Goal: Find specific page/section: Find specific page/section

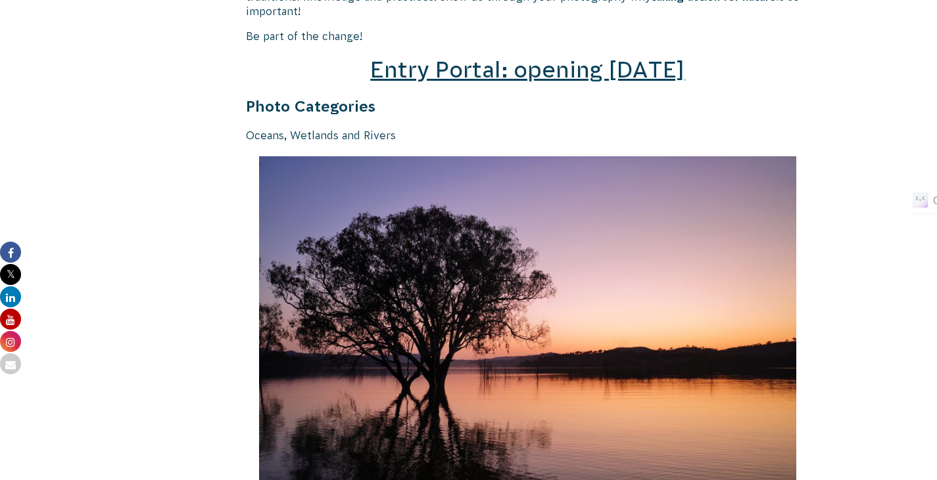
scroll to position [1977, 0]
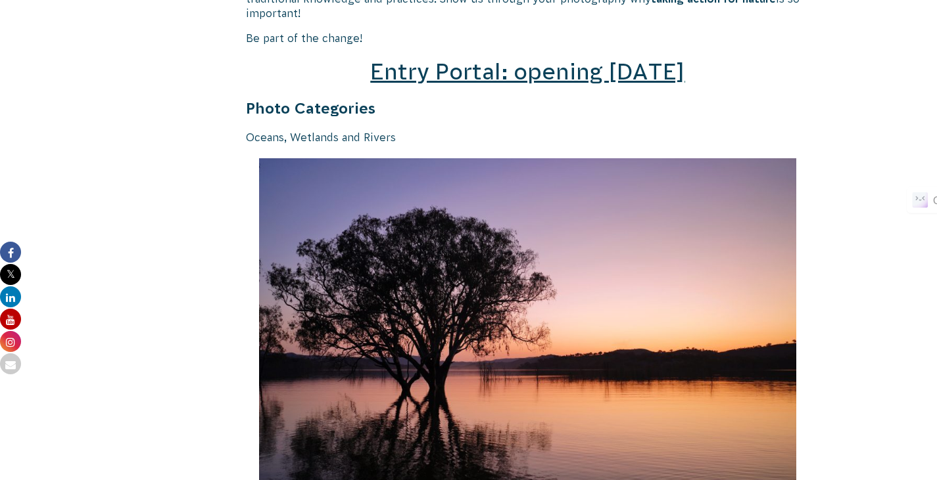
click at [451, 84] on span "Entry Portal: opening [DATE]" at bounding box center [527, 71] width 314 height 25
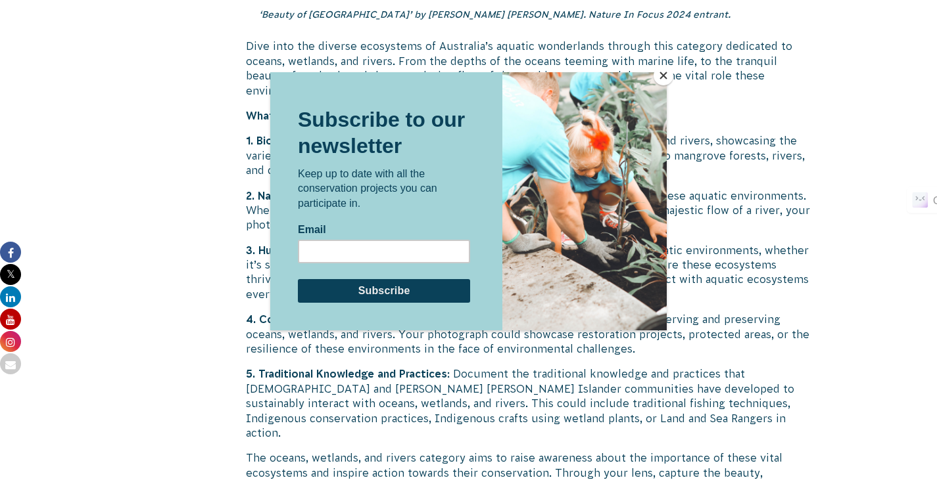
scroll to position [2710, 0]
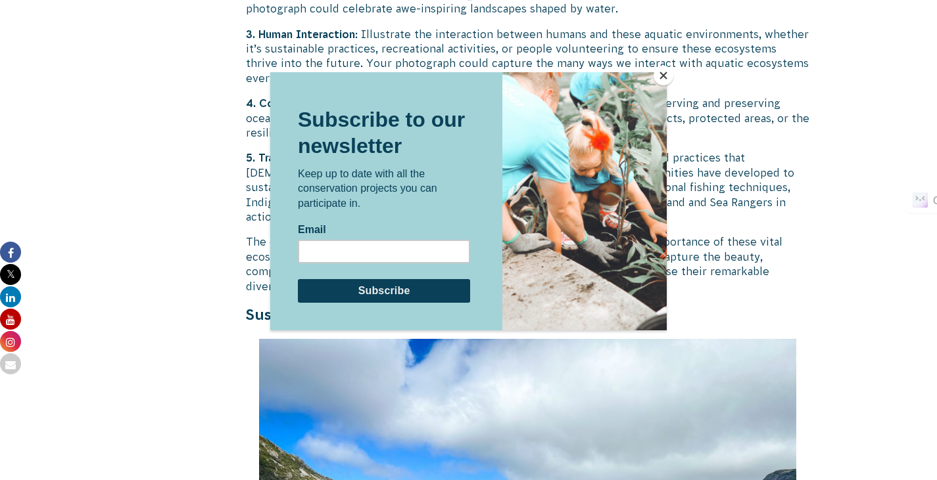
click at [660, 73] on button "Close" at bounding box center [663, 76] width 20 height 20
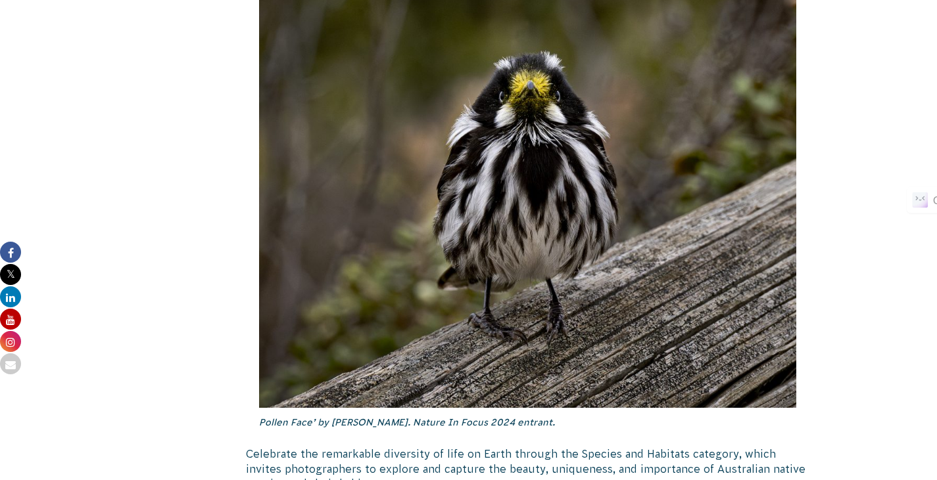
scroll to position [3930, 0]
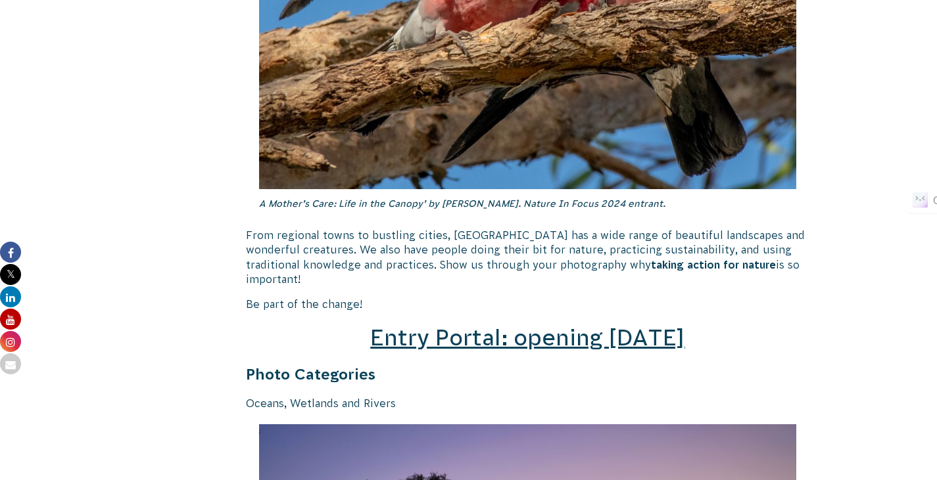
scroll to position [1675, 0]
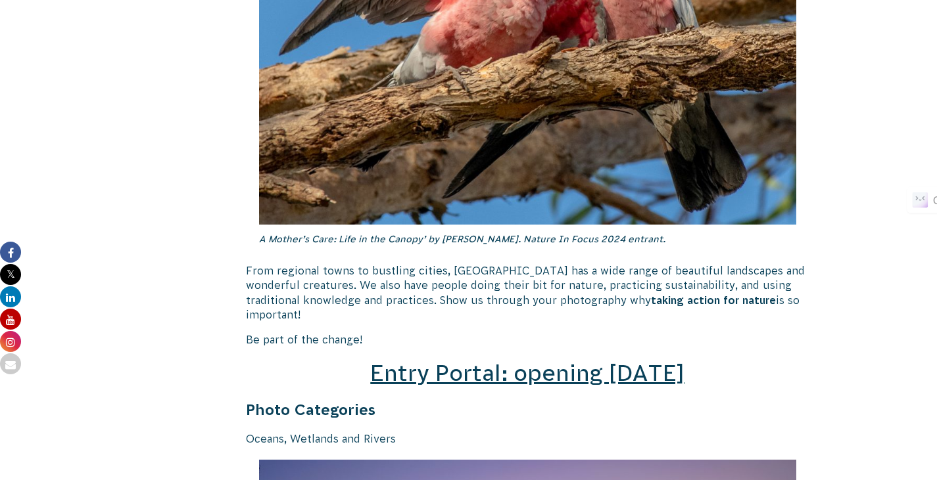
click at [440, 386] on span "Entry Portal: opening [DATE]" at bounding box center [527, 373] width 314 height 25
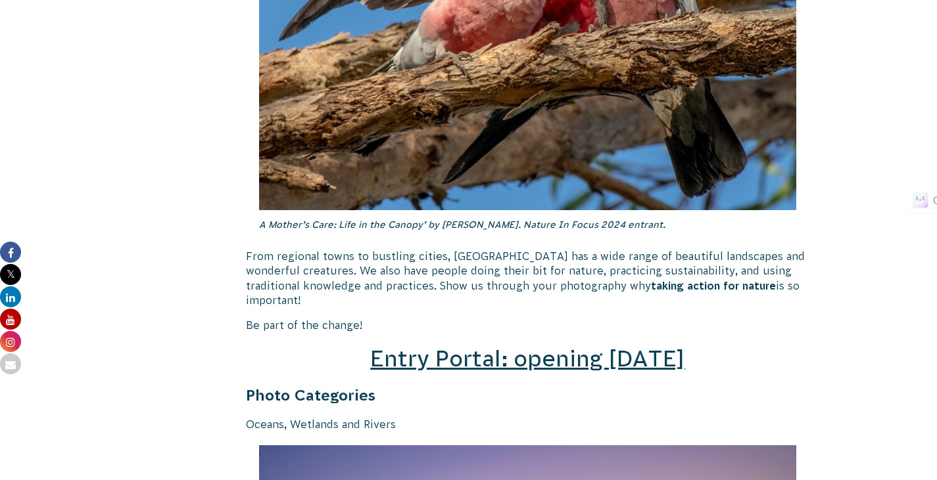
scroll to position [1689, 0]
click at [448, 372] on span "Entry Portal: opening [DATE]" at bounding box center [527, 359] width 314 height 25
